Goal: Transaction & Acquisition: Purchase product/service

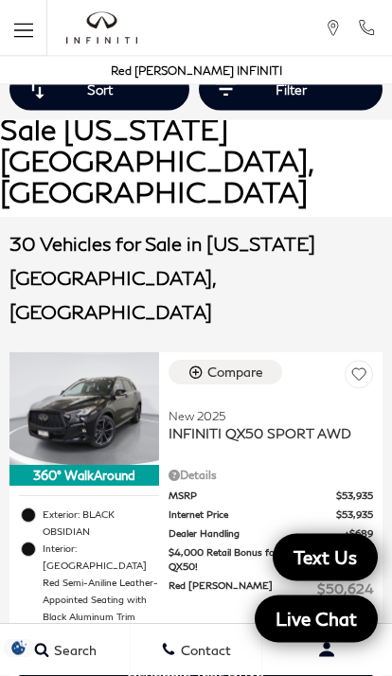
scroll to position [200, 0]
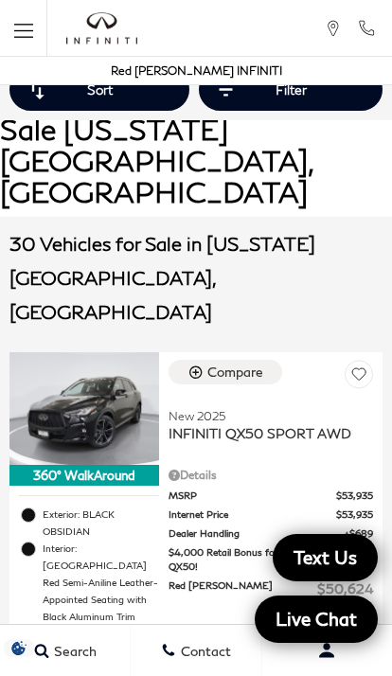
click at [210, 425] on span "INFINITI QX50 SPORT AWD" at bounding box center [263, 433] width 190 height 17
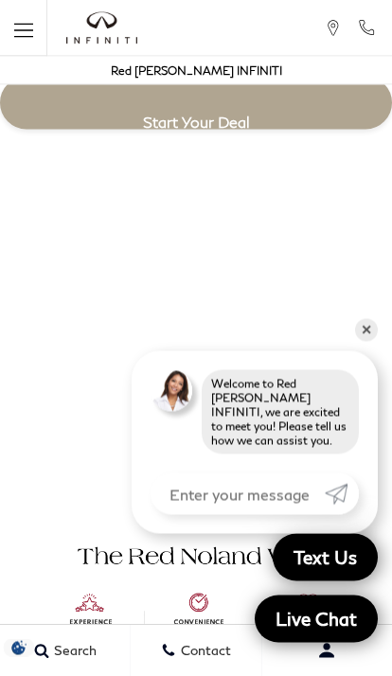
scroll to position [1078, 0]
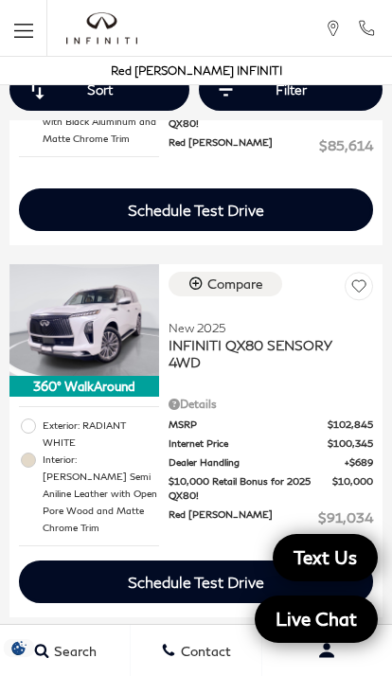
scroll to position [4956, 0]
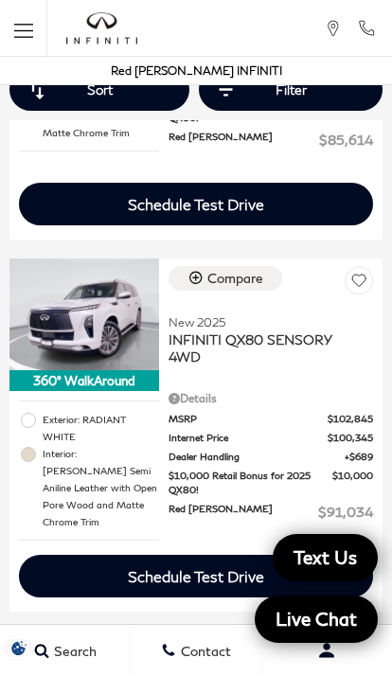
click at [339, 450] on span "Dealer Handling" at bounding box center [256, 457] width 176 height 14
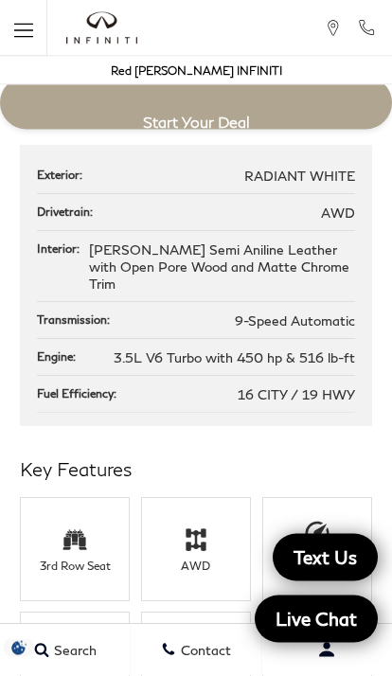
scroll to position [1781, 0]
